Goal: Use online tool/utility: Utilize a website feature to perform a specific function

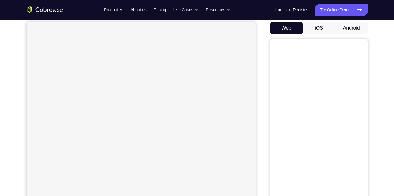
scroll to position [58, 0]
click at [346, 27] on button "Android" at bounding box center [351, 28] width 33 height 12
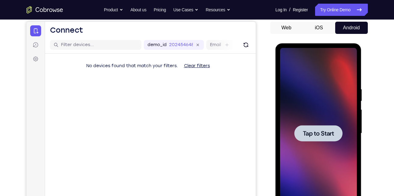
scroll to position [0, 0]
click at [335, 88] on div at bounding box center [318, 133] width 77 height 171
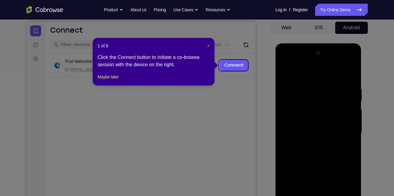
click at [207, 46] on span "×" at bounding box center [208, 45] width 2 height 5
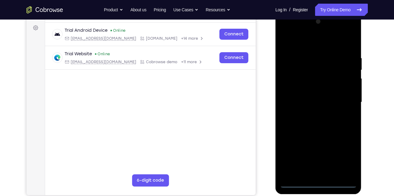
scroll to position [88, 0]
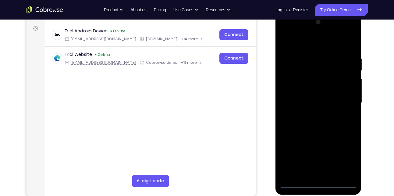
click at [318, 183] on div at bounding box center [318, 102] width 77 height 171
click at [344, 160] on div at bounding box center [318, 102] width 77 height 171
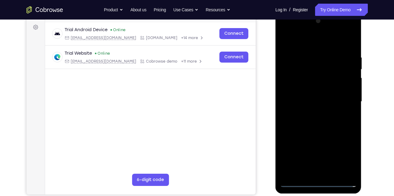
scroll to position [90, 0]
click at [321, 44] on div at bounding box center [318, 101] width 77 height 171
click at [345, 97] on div at bounding box center [318, 101] width 77 height 171
click at [310, 112] on div at bounding box center [318, 101] width 77 height 171
click at [319, 133] on div at bounding box center [318, 101] width 77 height 171
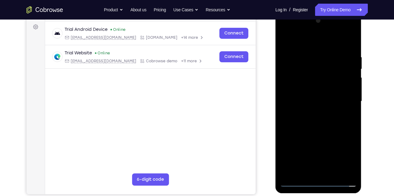
click at [319, 98] on div at bounding box center [318, 101] width 77 height 171
click at [318, 101] on div at bounding box center [318, 101] width 77 height 171
click at [311, 96] on div at bounding box center [318, 101] width 77 height 171
click at [314, 108] on div at bounding box center [318, 101] width 77 height 171
click at [321, 170] on div at bounding box center [318, 101] width 77 height 171
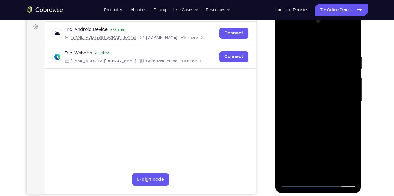
click at [316, 83] on div at bounding box center [318, 101] width 77 height 171
click at [315, 73] on div at bounding box center [318, 101] width 77 height 171
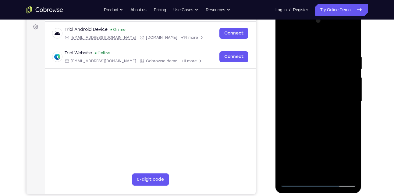
click at [315, 73] on div at bounding box center [318, 101] width 77 height 171
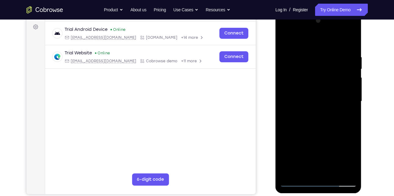
click at [315, 73] on div at bounding box center [318, 101] width 77 height 171
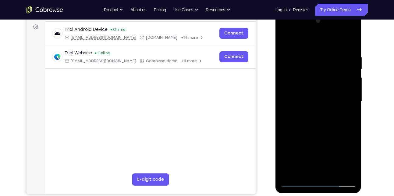
click at [315, 73] on div at bounding box center [318, 101] width 77 height 171
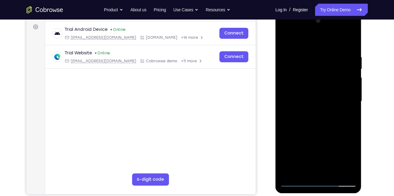
click at [315, 73] on div at bounding box center [318, 101] width 77 height 171
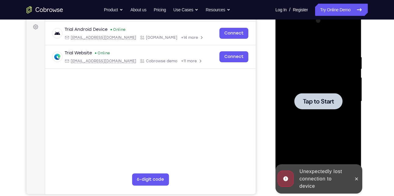
click at [317, 69] on div at bounding box center [318, 101] width 77 height 171
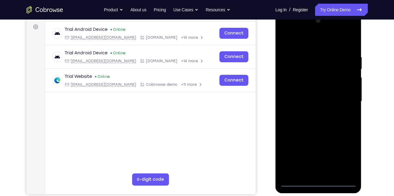
click at [320, 182] on div at bounding box center [318, 101] width 77 height 171
click at [343, 155] on div at bounding box center [318, 101] width 77 height 171
click at [308, 41] on div at bounding box center [318, 101] width 77 height 171
click at [343, 99] on div at bounding box center [318, 101] width 77 height 171
click at [326, 171] on div at bounding box center [318, 101] width 77 height 171
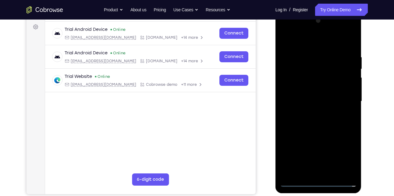
click at [323, 133] on div at bounding box center [318, 101] width 77 height 171
click at [320, 96] on div at bounding box center [318, 101] width 77 height 171
click at [313, 103] on div at bounding box center [318, 101] width 77 height 171
click at [307, 96] on div at bounding box center [318, 101] width 77 height 171
click at [310, 109] on div at bounding box center [318, 101] width 77 height 171
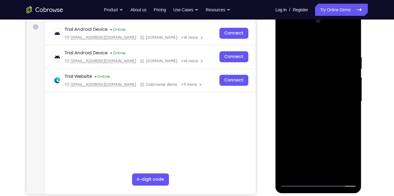
click at [307, 168] on div at bounding box center [318, 101] width 77 height 171
click at [314, 172] on div at bounding box center [318, 101] width 77 height 171
click at [317, 83] on div at bounding box center [318, 101] width 77 height 171
click at [314, 76] on div at bounding box center [318, 101] width 77 height 171
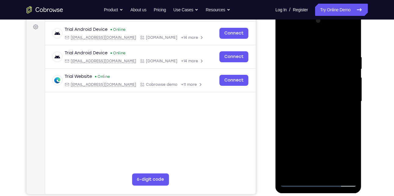
click at [314, 76] on div at bounding box center [318, 101] width 77 height 171
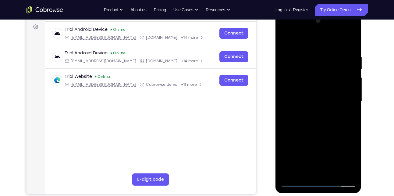
click at [314, 76] on div at bounding box center [318, 101] width 77 height 171
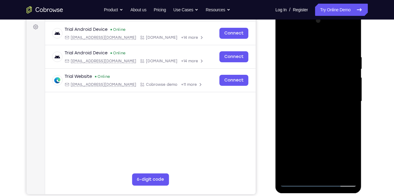
click at [314, 76] on div at bounding box center [318, 101] width 77 height 171
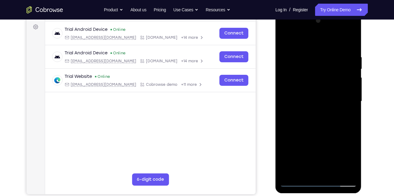
click at [314, 76] on div at bounding box center [318, 101] width 77 height 171
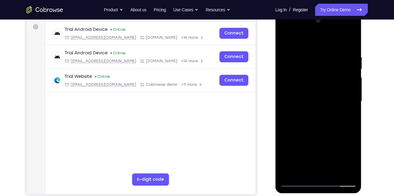
click at [314, 76] on div at bounding box center [318, 101] width 77 height 171
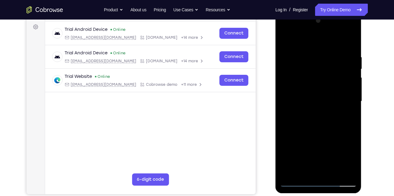
click at [314, 76] on div at bounding box center [318, 101] width 77 height 171
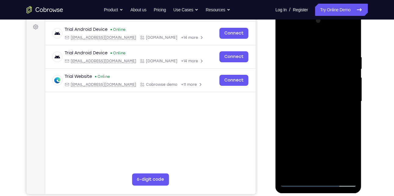
click at [314, 76] on div at bounding box center [318, 101] width 77 height 171
click at [351, 48] on div at bounding box center [318, 101] width 77 height 171
click at [309, 55] on div at bounding box center [318, 101] width 77 height 171
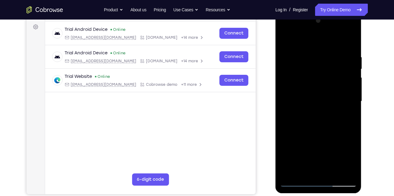
click at [349, 42] on div at bounding box center [318, 101] width 77 height 171
click at [329, 55] on div at bounding box center [318, 101] width 77 height 171
click at [350, 90] on div at bounding box center [318, 101] width 77 height 171
click at [351, 11] on div at bounding box center [318, 11] width 86 height 0
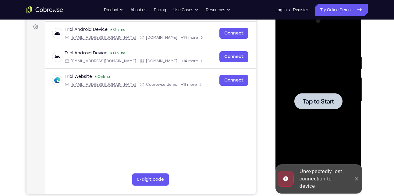
click at [328, 128] on div at bounding box center [318, 101] width 77 height 171
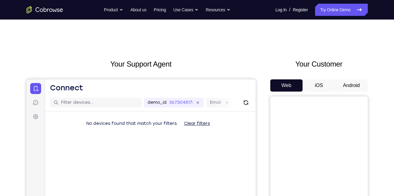
scroll to position [37, 0]
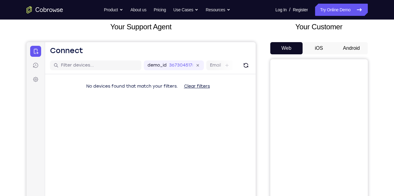
click at [319, 44] on button "iOS" at bounding box center [319, 48] width 33 height 12
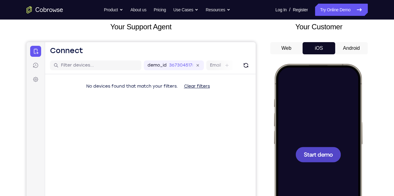
scroll to position [0, 0]
click at [318, 143] on div at bounding box center [318, 154] width 80 height 174
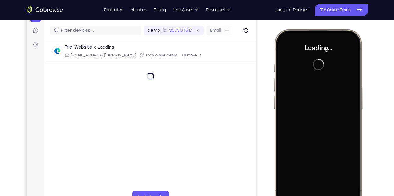
scroll to position [72, 0]
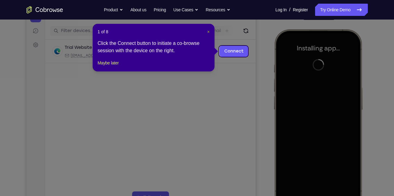
click at [208, 31] on span "×" at bounding box center [208, 31] width 2 height 5
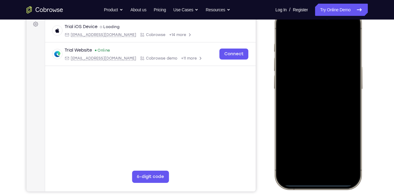
scroll to position [92, 0]
drag, startPoint x: 309, startPoint y: 185, endPoint x: 311, endPoint y: 45, distance: 139.6
click at [311, 45] on div at bounding box center [318, 99] width 80 height 174
click at [320, 183] on div at bounding box center [318, 99] width 80 height 174
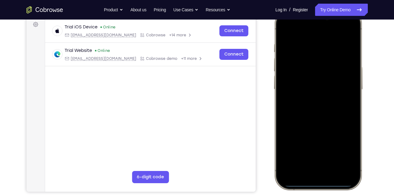
drag, startPoint x: 320, startPoint y: 183, endPoint x: 371, endPoint y: 41, distance: 151.2
click at [364, 41] on html "Online web based iOS Simulators and Android Emulators. Run iPhone, iPad, Mobile…" at bounding box center [318, 100] width 91 height 183
drag, startPoint x: 322, startPoint y: 184, endPoint x: 334, endPoint y: 82, distance: 103.1
click at [334, 82] on div at bounding box center [318, 99] width 80 height 174
drag, startPoint x: 314, startPoint y: 182, endPoint x: 311, endPoint y: 102, distance: 80.2
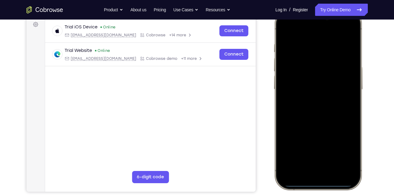
click at [311, 102] on div at bounding box center [318, 99] width 80 height 174
drag, startPoint x: 308, startPoint y: 184, endPoint x: 293, endPoint y: 22, distance: 162.8
click at [293, 22] on div at bounding box center [318, 99] width 80 height 174
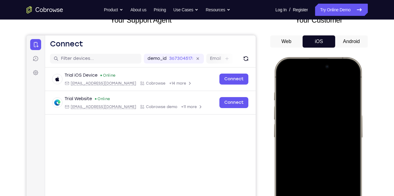
scroll to position [0, 0]
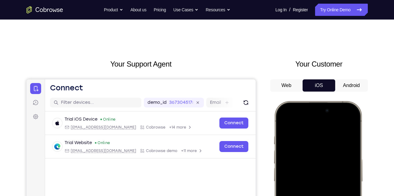
click at [351, 88] on button "Android" at bounding box center [351, 85] width 33 height 12
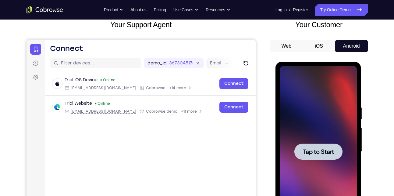
click at [316, 93] on div at bounding box center [318, 151] width 77 height 171
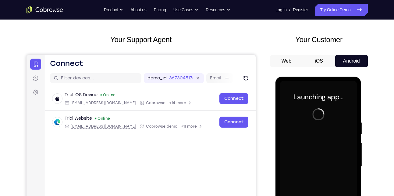
scroll to position [20, 0]
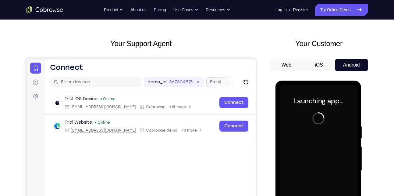
click at [217, 82] on label "Email" at bounding box center [215, 82] width 11 height 6
click at [223, 82] on input "Email" at bounding box center [223, 82] width 1 height 6
click at [34, 92] on link "Settings" at bounding box center [35, 96] width 11 height 11
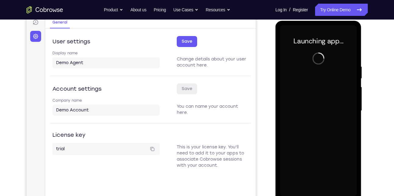
scroll to position [80, 0]
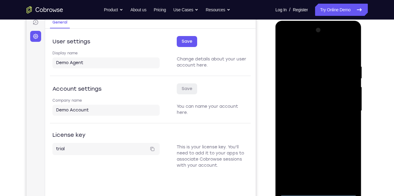
click at [318, 190] on div at bounding box center [318, 110] width 77 height 171
click at [344, 165] on div at bounding box center [318, 110] width 77 height 171
click at [322, 48] on div at bounding box center [318, 110] width 77 height 171
click at [343, 107] on div at bounding box center [318, 110] width 77 height 171
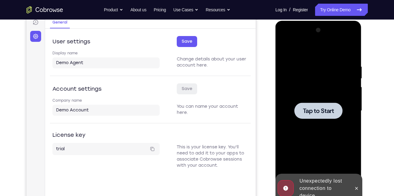
click at [330, 116] on div at bounding box center [318, 110] width 48 height 16
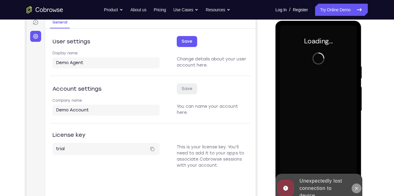
click at [356, 187] on icon at bounding box center [356, 187] width 3 height 3
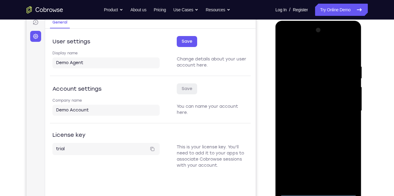
click at [319, 191] on div at bounding box center [318, 110] width 77 height 171
click at [344, 168] on div at bounding box center [318, 110] width 77 height 171
click at [324, 54] on div at bounding box center [318, 110] width 77 height 171
click at [343, 107] on div at bounding box center [318, 110] width 77 height 171
click at [313, 120] on div at bounding box center [318, 110] width 77 height 171
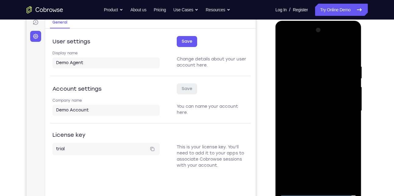
click at [321, 140] on div at bounding box center [318, 110] width 77 height 171
click at [312, 107] on div at bounding box center [318, 110] width 77 height 171
click at [307, 112] on div at bounding box center [318, 110] width 77 height 171
click at [314, 119] on div at bounding box center [318, 110] width 77 height 171
click at [332, 179] on div at bounding box center [318, 110] width 77 height 171
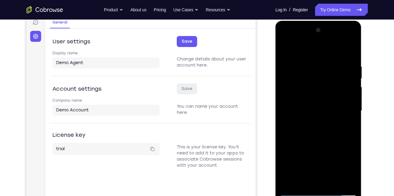
click at [314, 94] on div at bounding box center [318, 110] width 77 height 171
click at [313, 85] on div at bounding box center [318, 110] width 77 height 171
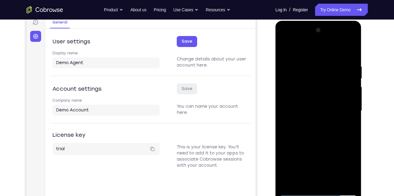
click at [313, 85] on div at bounding box center [318, 110] width 77 height 171
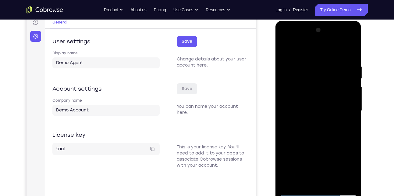
click at [313, 85] on div at bounding box center [318, 110] width 77 height 171
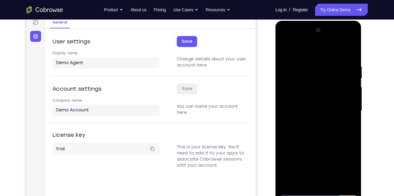
click at [313, 85] on div at bounding box center [318, 110] width 77 height 171
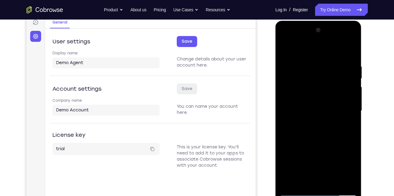
click at [313, 85] on div at bounding box center [318, 110] width 77 height 171
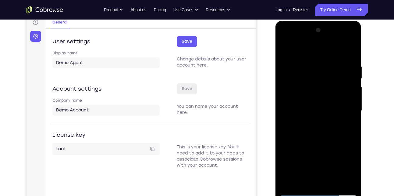
click at [313, 85] on div at bounding box center [318, 110] width 77 height 171
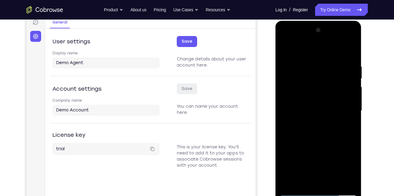
click at [313, 85] on div at bounding box center [318, 110] width 77 height 171
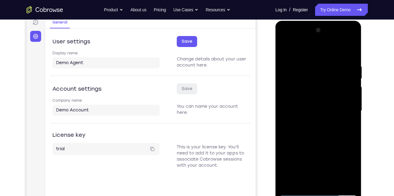
click at [313, 85] on div at bounding box center [318, 110] width 77 height 171
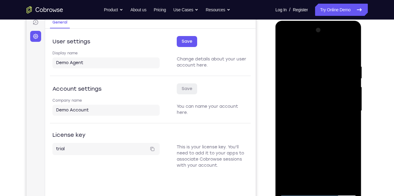
click at [313, 85] on div at bounding box center [318, 110] width 77 height 171
click at [351, 57] on div at bounding box center [318, 110] width 77 height 171
click at [310, 61] on div at bounding box center [318, 110] width 77 height 171
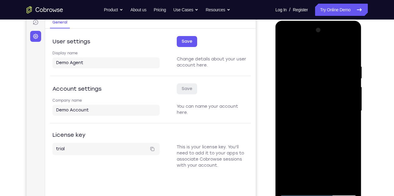
click at [347, 93] on div at bounding box center [318, 110] width 77 height 171
drag, startPoint x: 347, startPoint y: 93, endPoint x: 354, endPoint y: 73, distance: 21.9
click at [354, 73] on div at bounding box center [318, 110] width 77 height 171
drag, startPoint x: 288, startPoint y: 113, endPoint x: 283, endPoint y: 111, distance: 5.7
click at [283, 111] on div at bounding box center [318, 110] width 77 height 171
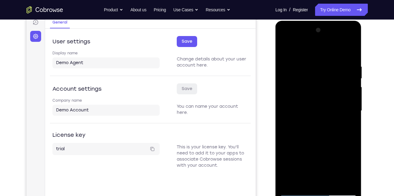
click at [283, 111] on div at bounding box center [318, 110] width 77 height 171
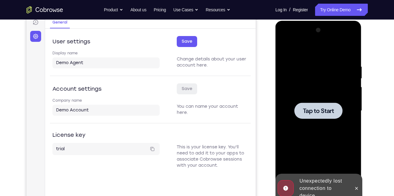
click at [319, 100] on div at bounding box center [318, 110] width 77 height 171
